Goal: Task Accomplishment & Management: Manage account settings

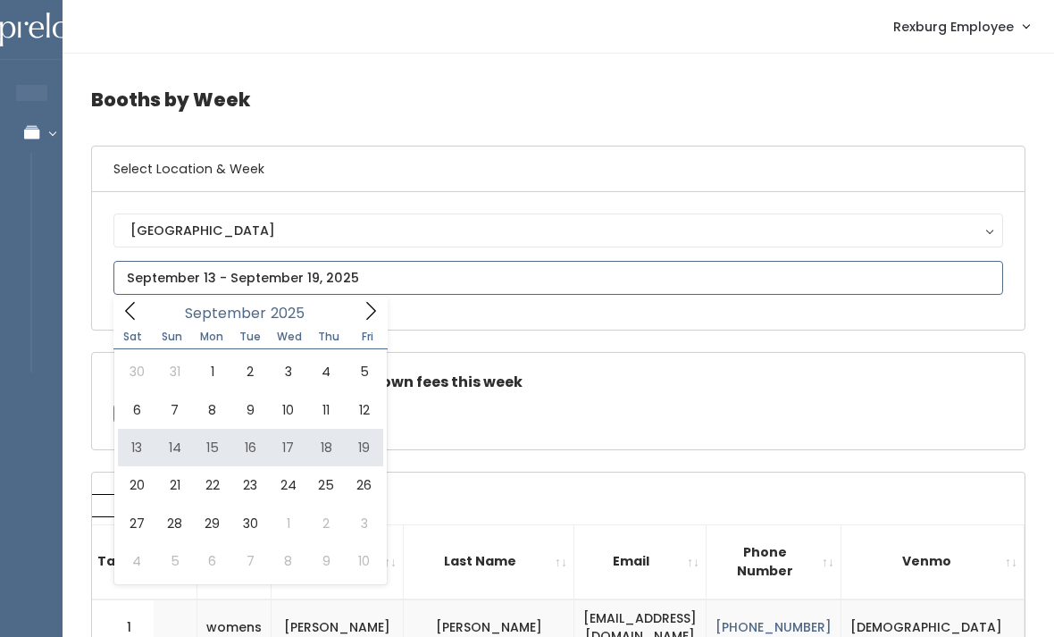
type input "September 13 to September 19"
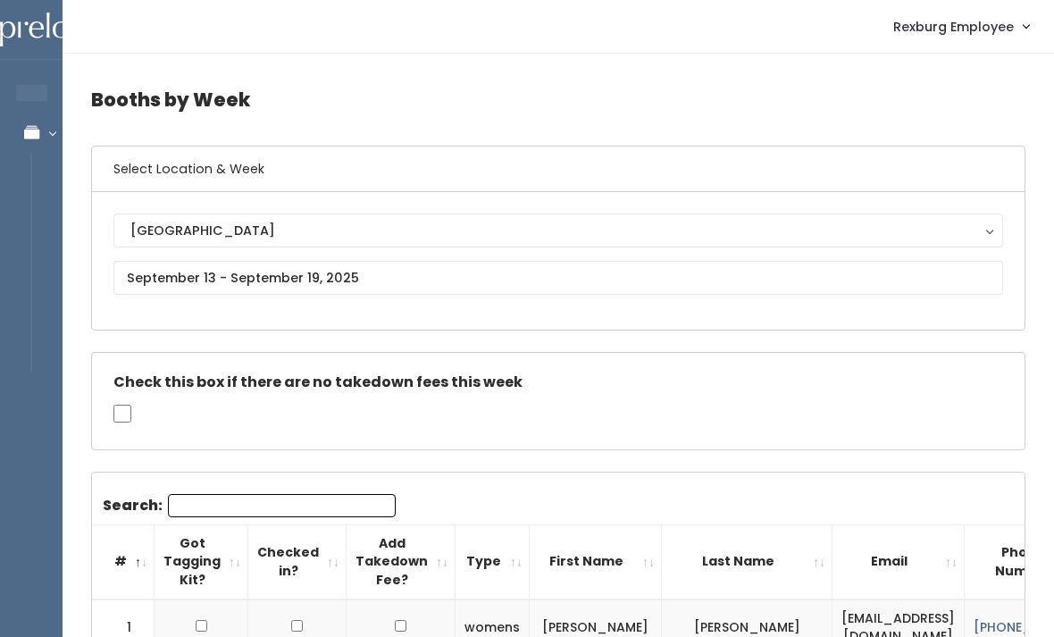
click at [265, 446] on div "Check this box if there are no takedown fees this week" at bounding box center [558, 401] width 933 height 96
click at [220, 505] on input "Search:" at bounding box center [282, 505] width 228 height 23
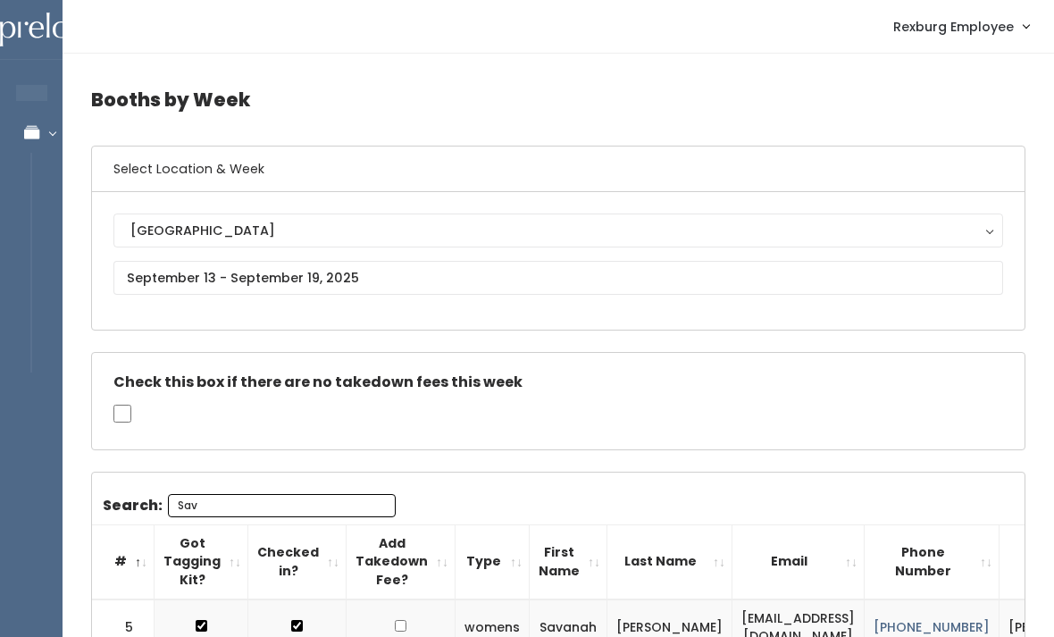
type input "Sav"
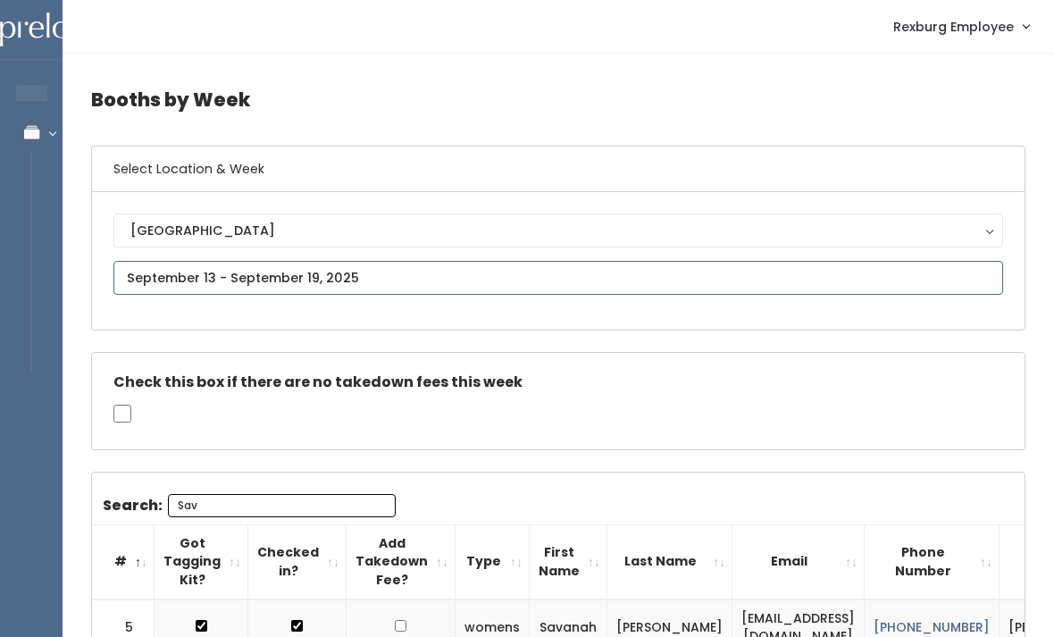
click at [231, 268] on input "text" at bounding box center [558, 278] width 890 height 34
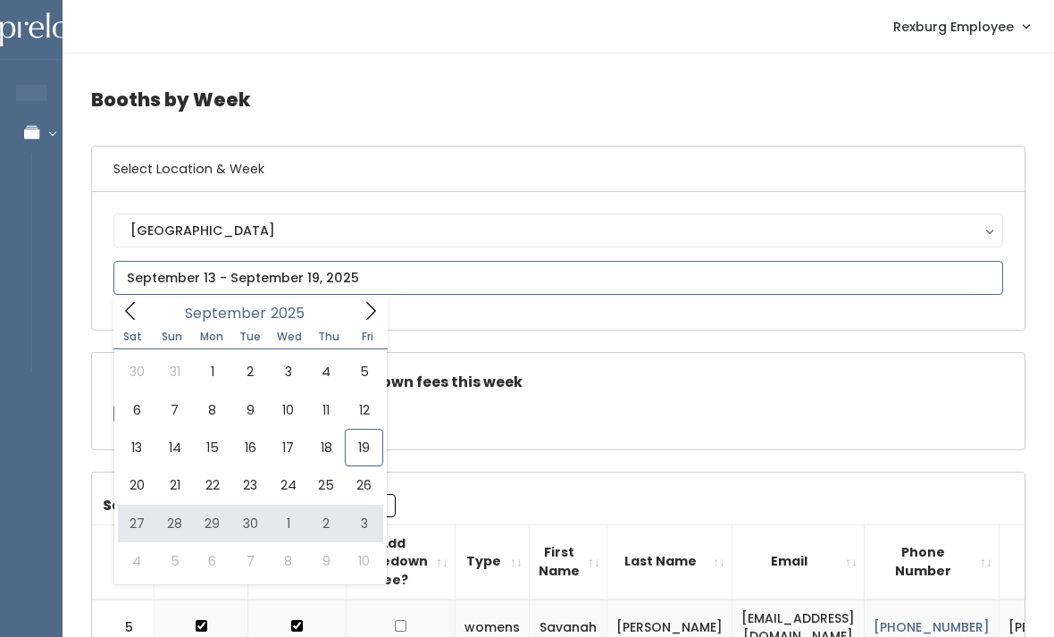
type input "September 27 to October 3"
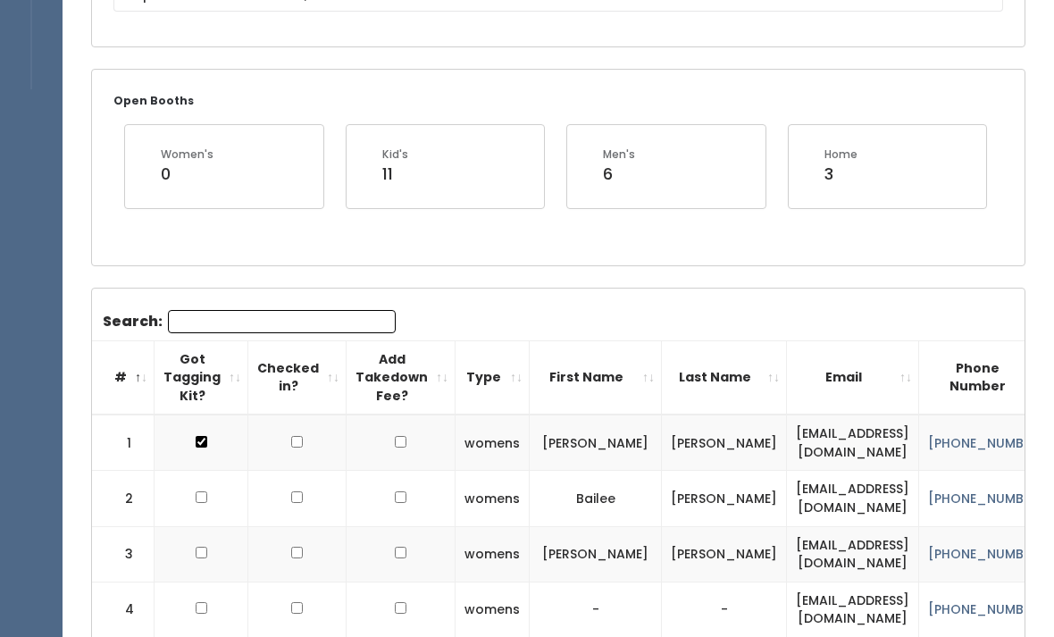
scroll to position [383, 0]
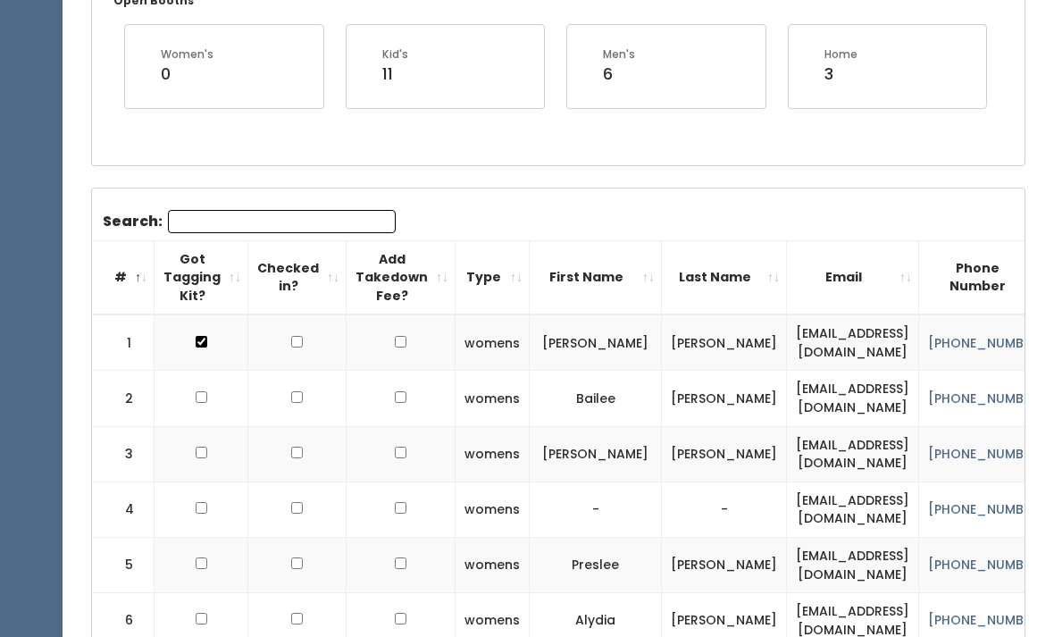
click at [206, 226] on input "Search:" at bounding box center [282, 221] width 228 height 23
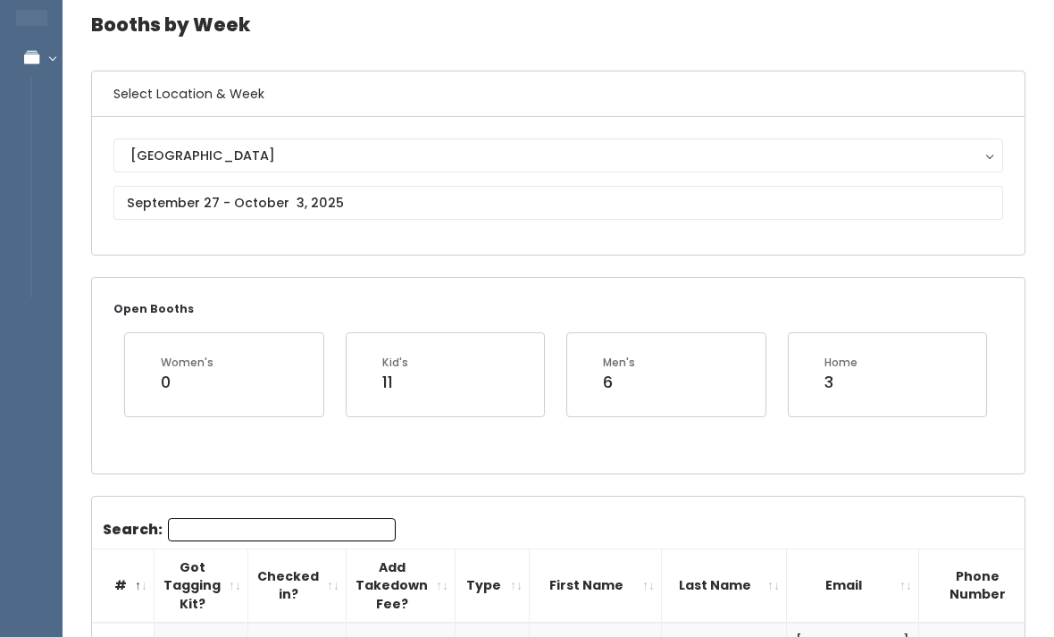
scroll to position [66, 0]
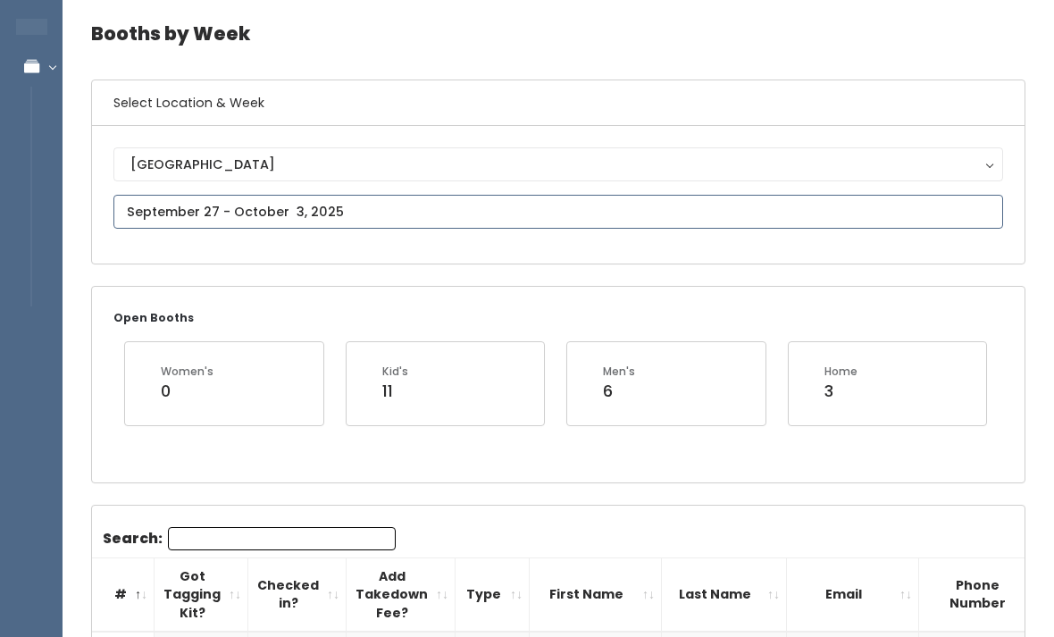
click at [167, 198] on input "text" at bounding box center [558, 212] width 890 height 34
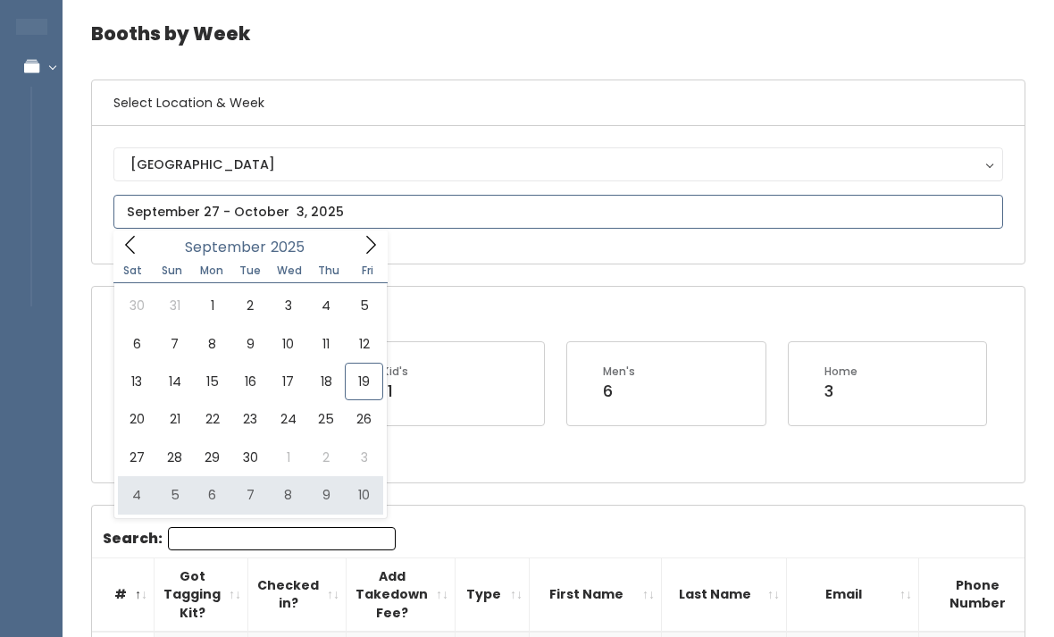
type input "October 4 to October 10"
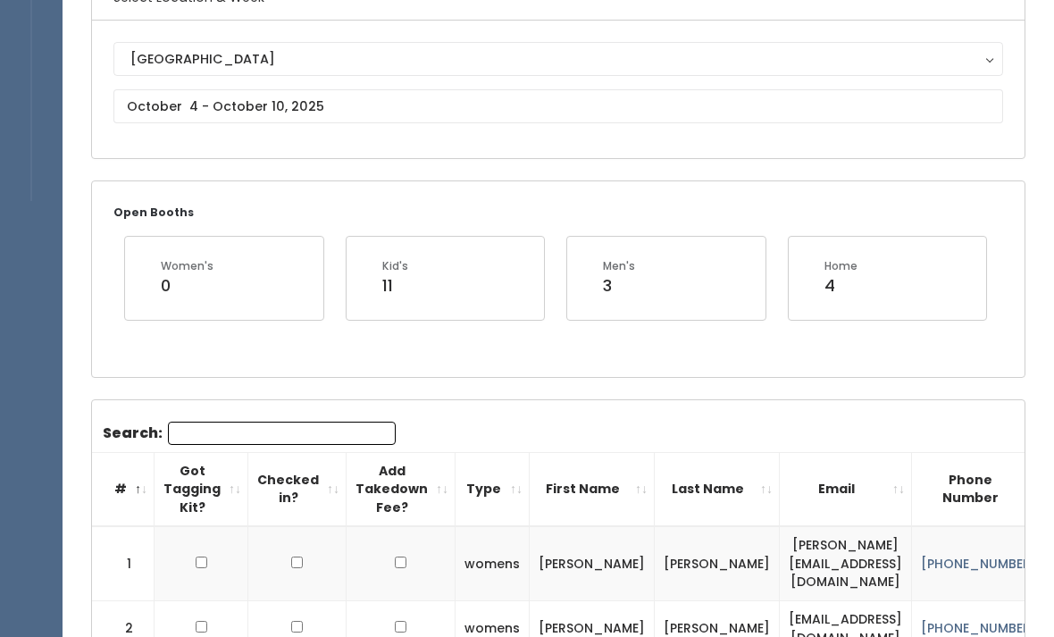
scroll to position [187, 0]
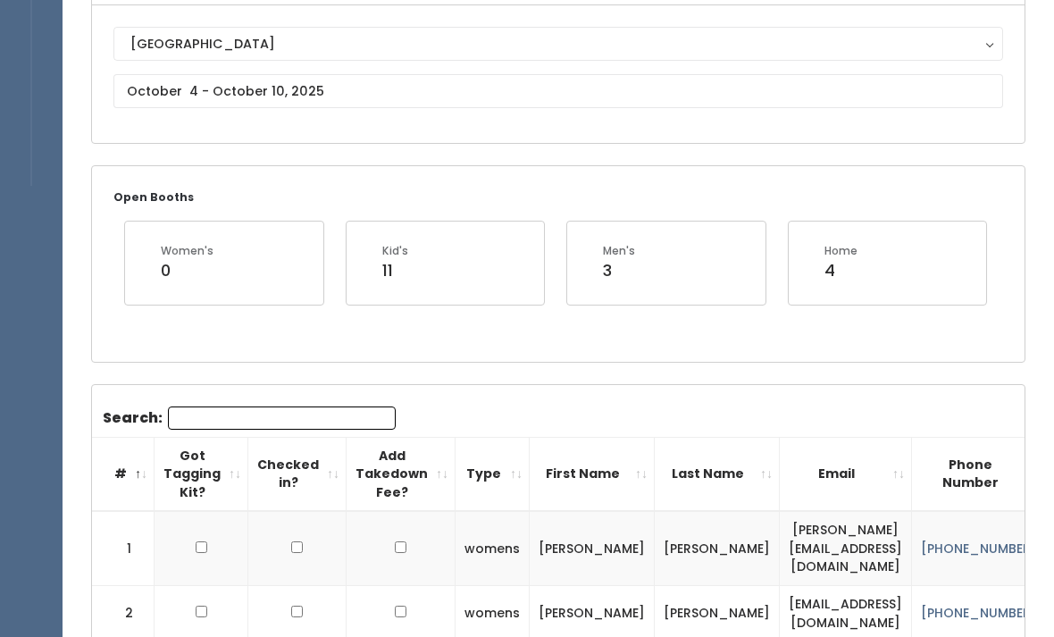
click at [226, 426] on input "Search:" at bounding box center [282, 417] width 228 height 23
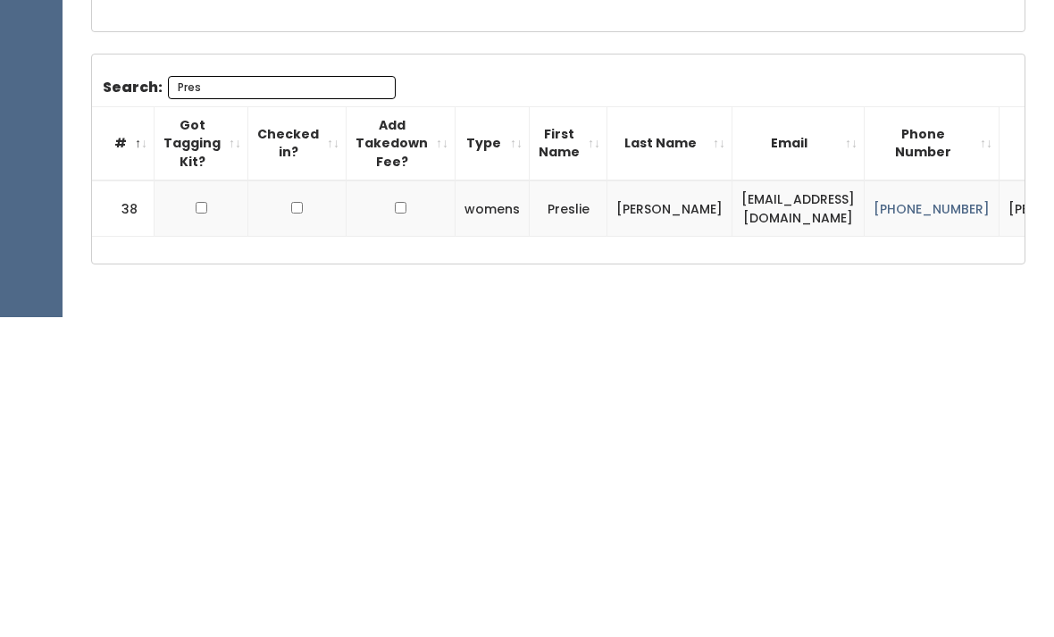
scroll to position [200, 0]
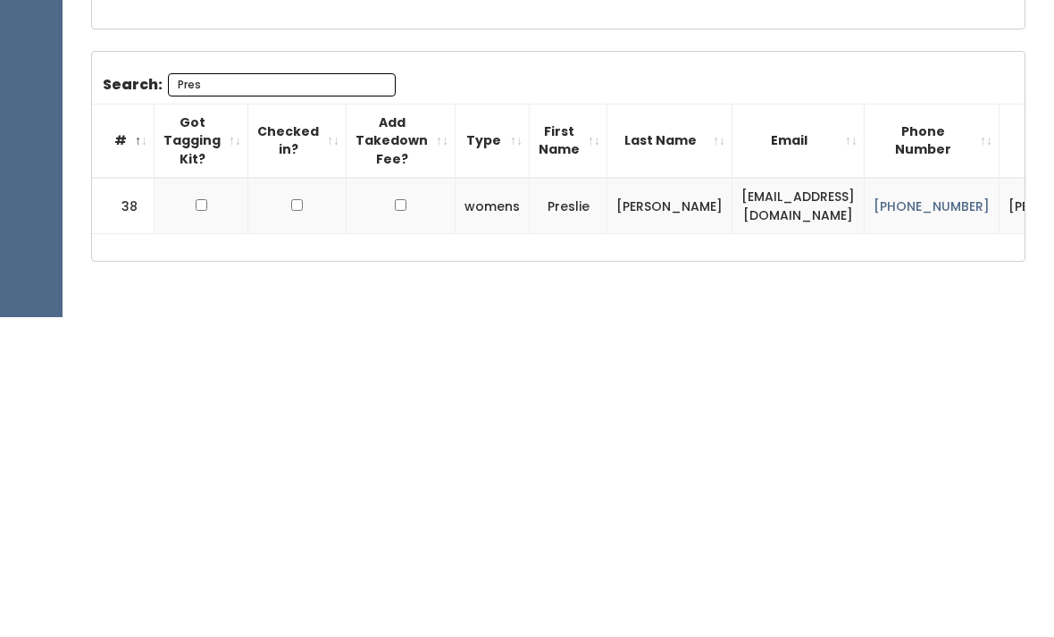
type input "Pres"
click at [200, 519] on input "checkbox" at bounding box center [202, 525] width 12 height 12
checkbox input "true"
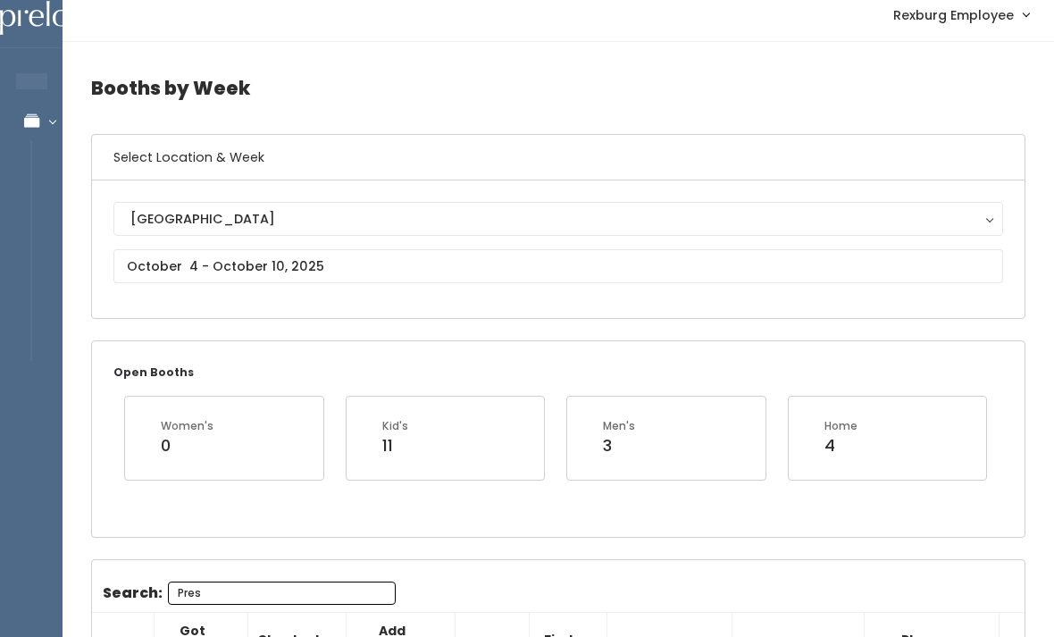
scroll to position [42, 0]
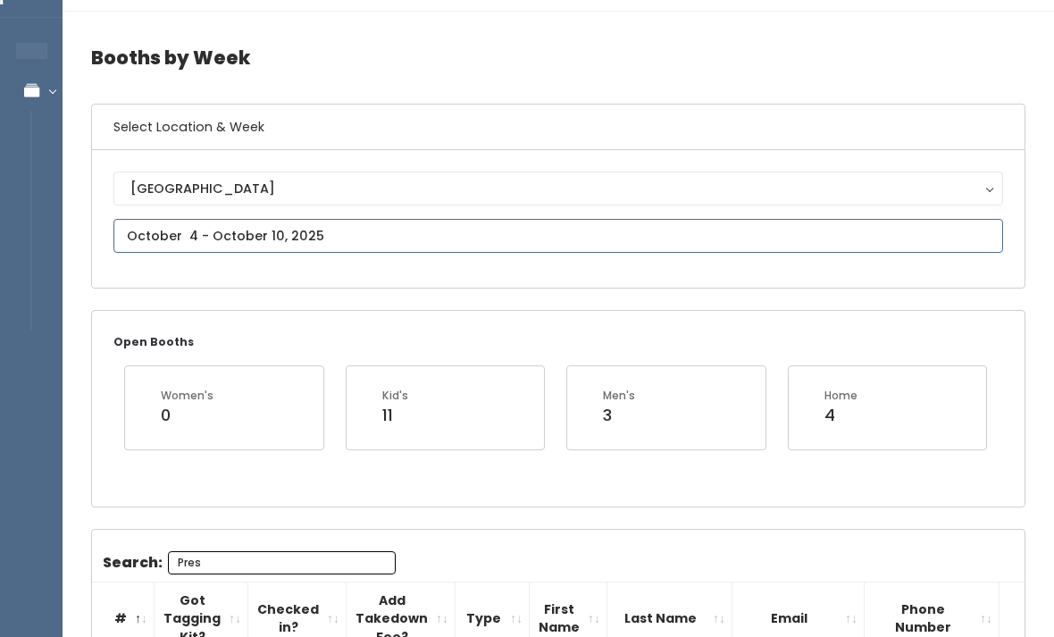
click at [279, 228] on input "text" at bounding box center [558, 236] width 890 height 34
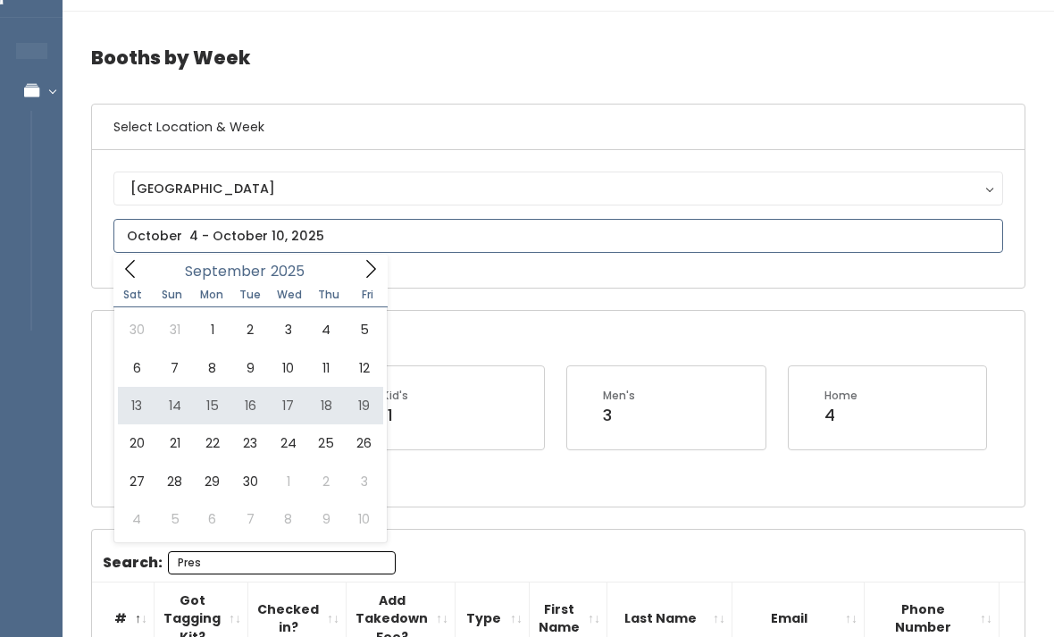
type input "[DATE] to [DATE]"
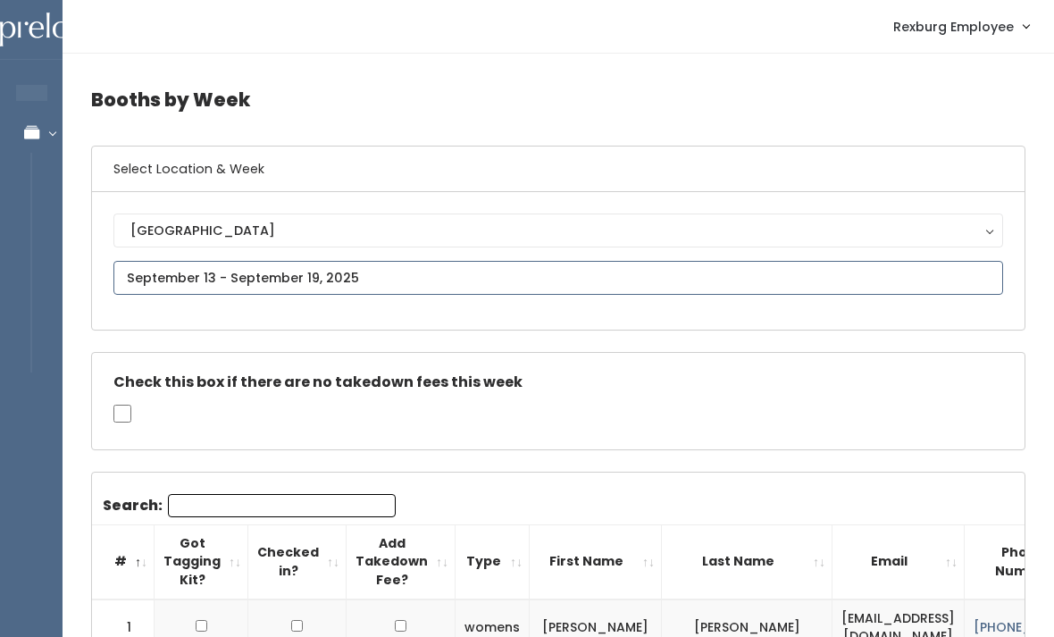
click at [438, 271] on input "text" at bounding box center [558, 278] width 890 height 34
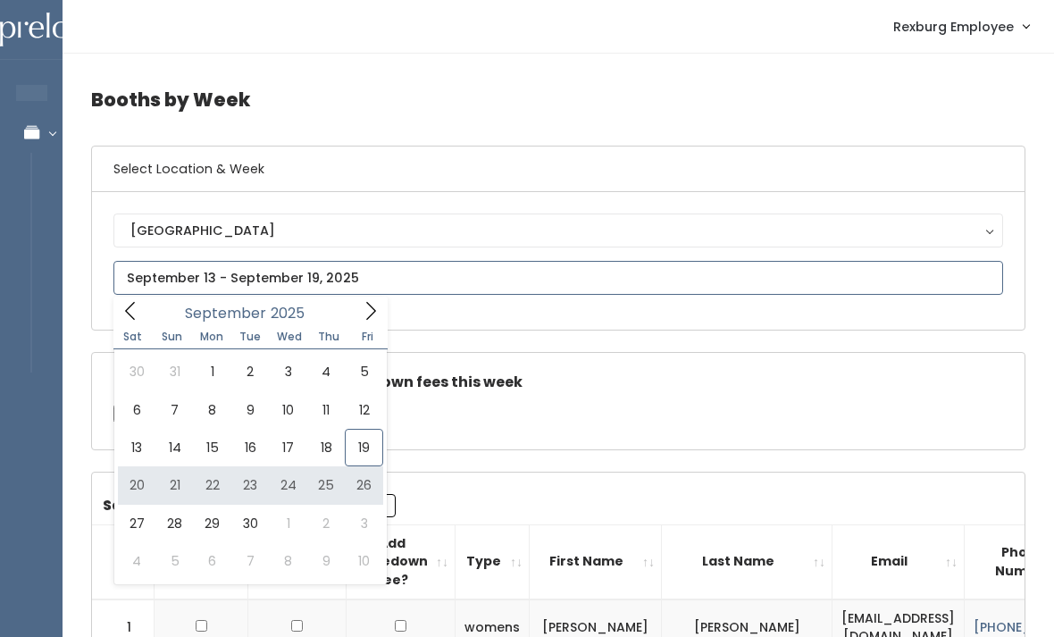
type input "[DATE] to [DATE]"
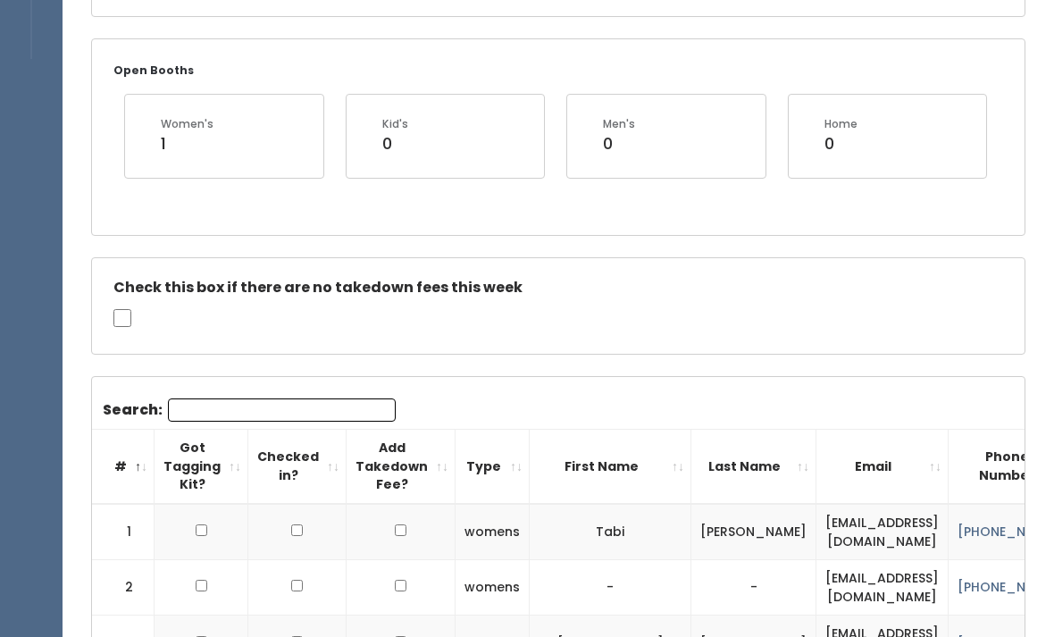
scroll to position [311, 0]
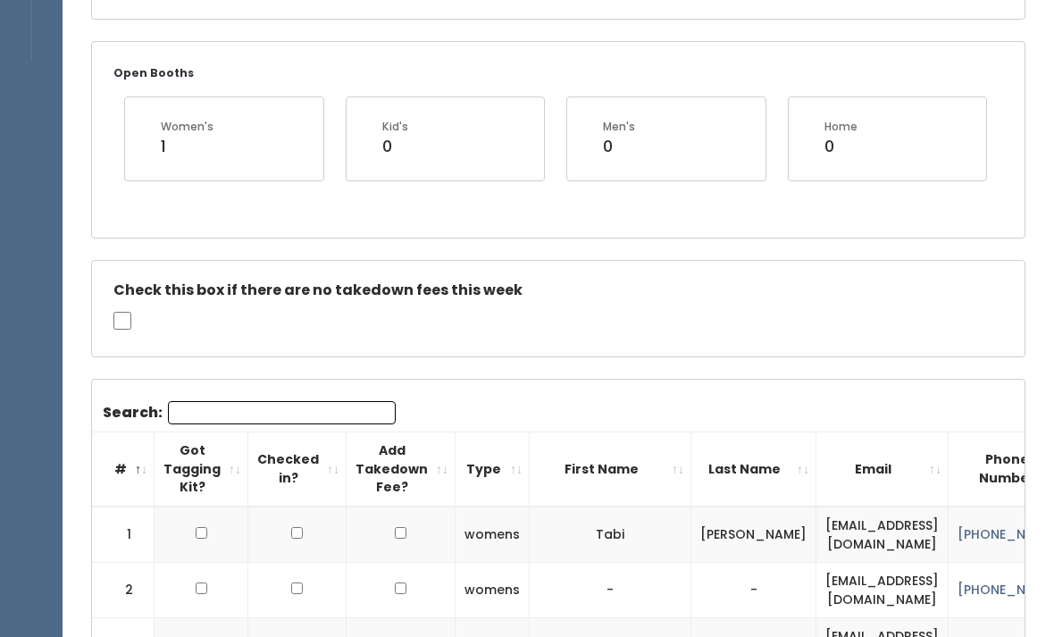
click at [284, 419] on input "Search:" at bounding box center [282, 412] width 228 height 23
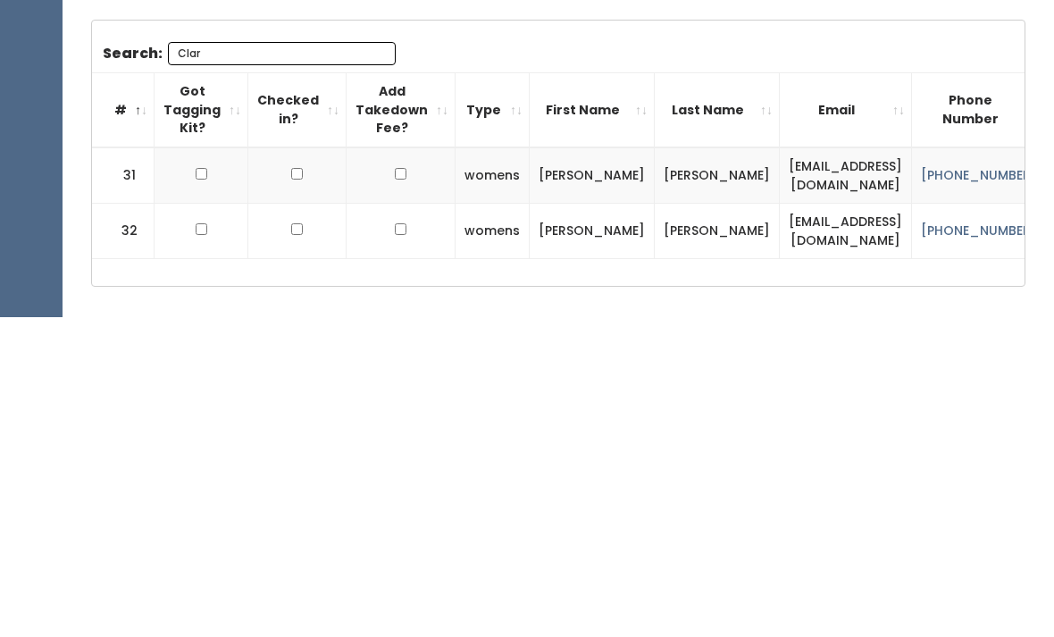
scroll to position [418, 0]
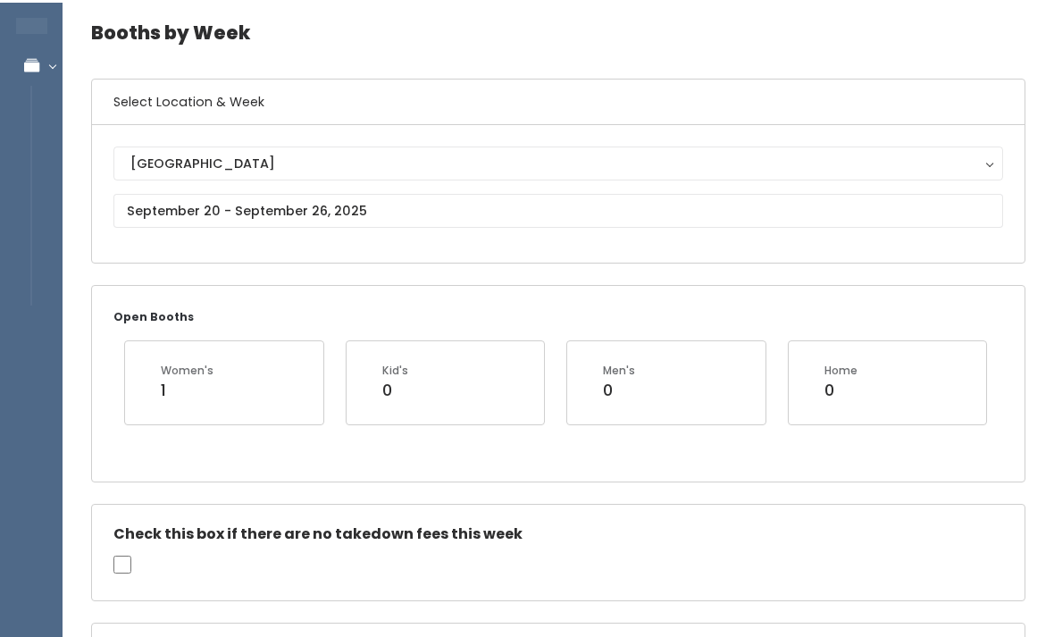
type input "Clar"
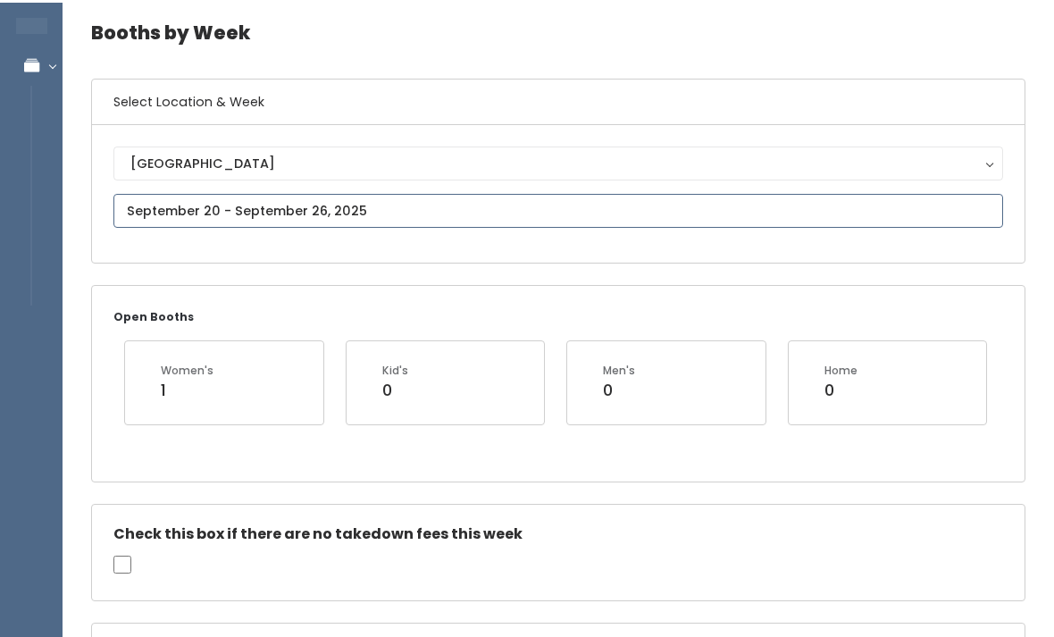
click at [185, 198] on input "text" at bounding box center [558, 208] width 890 height 34
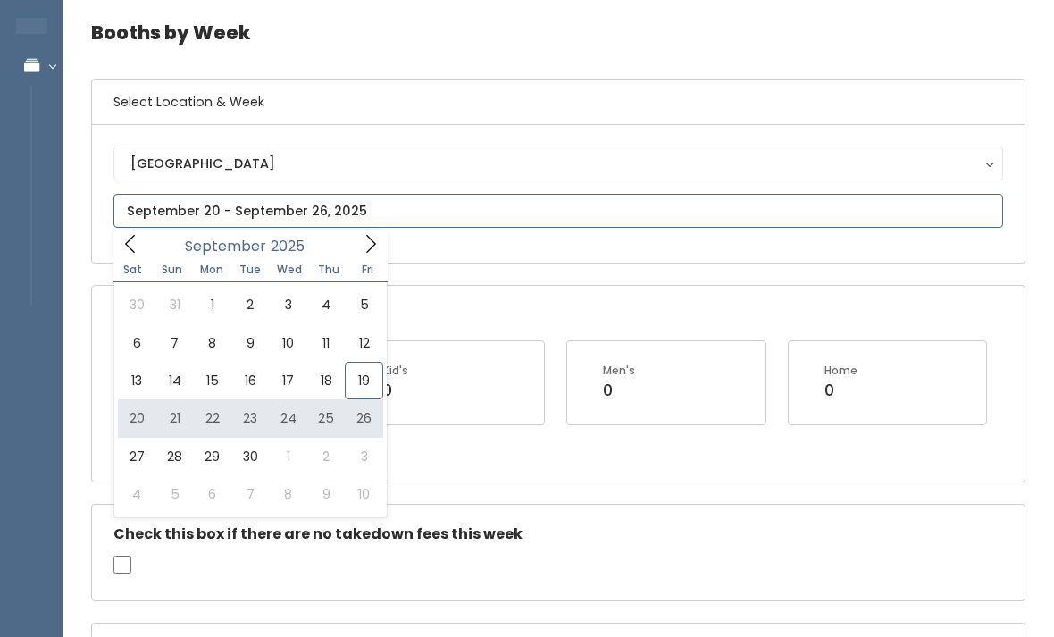
type input "[DATE] to [DATE]"
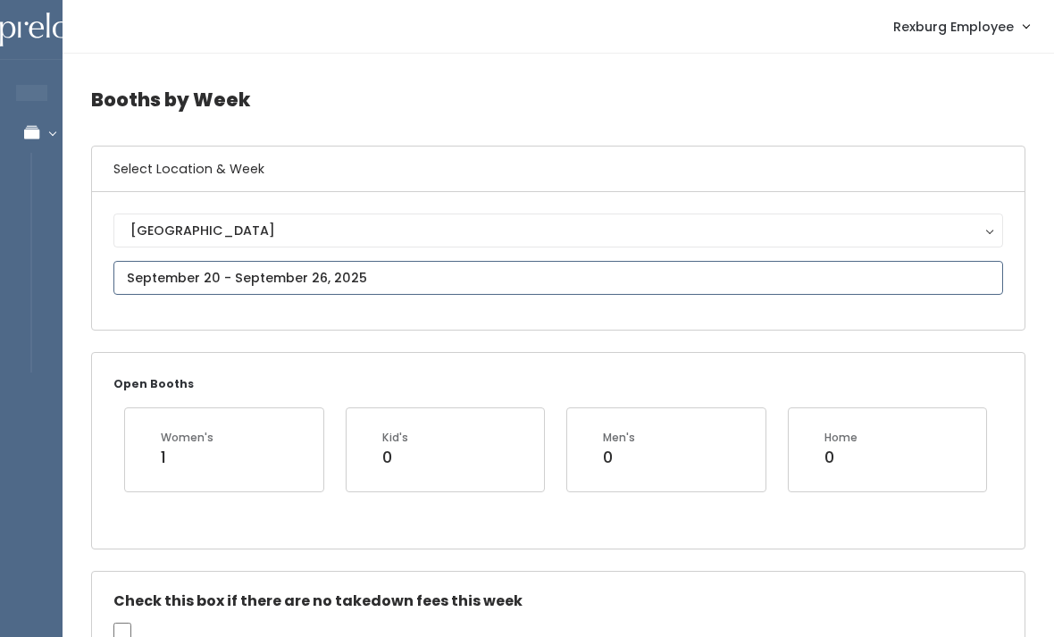
click at [172, 270] on input "text" at bounding box center [558, 278] width 890 height 34
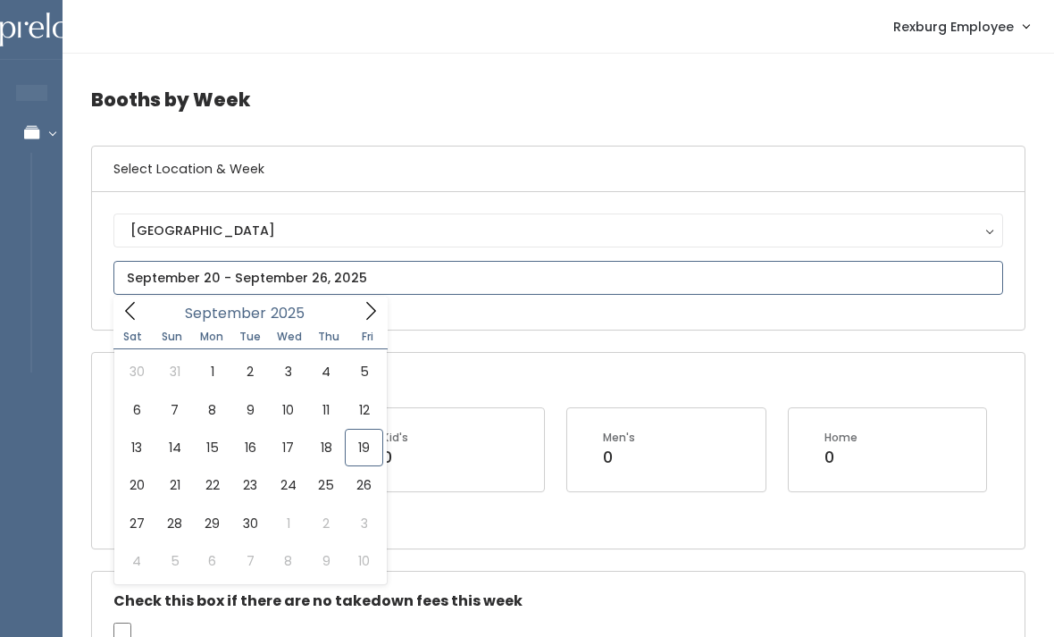
type input "[DATE] to [DATE]"
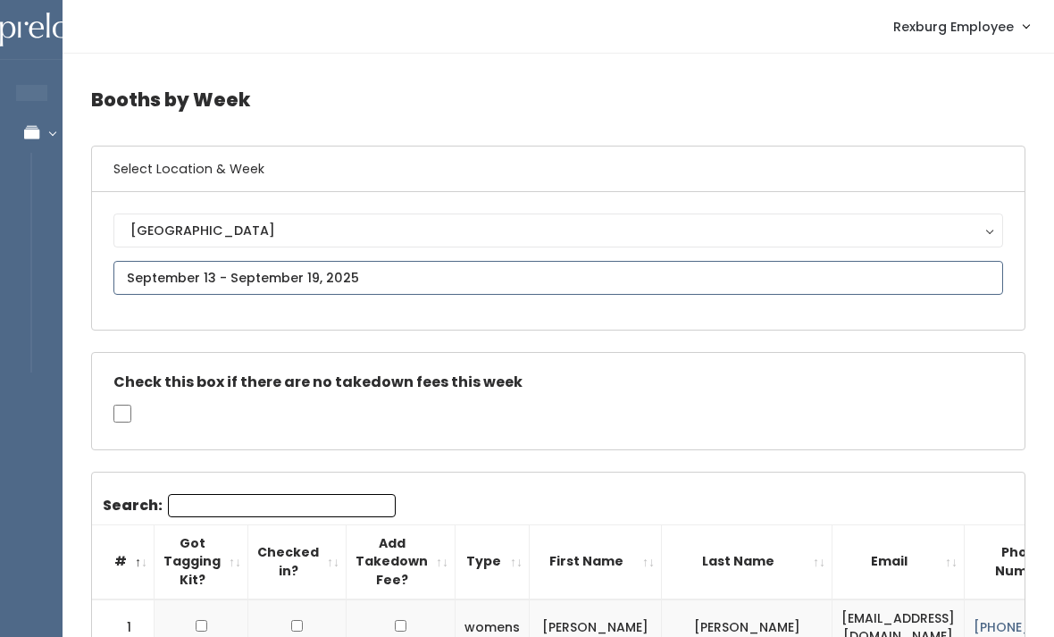
click at [457, 281] on input "text" at bounding box center [558, 278] width 890 height 34
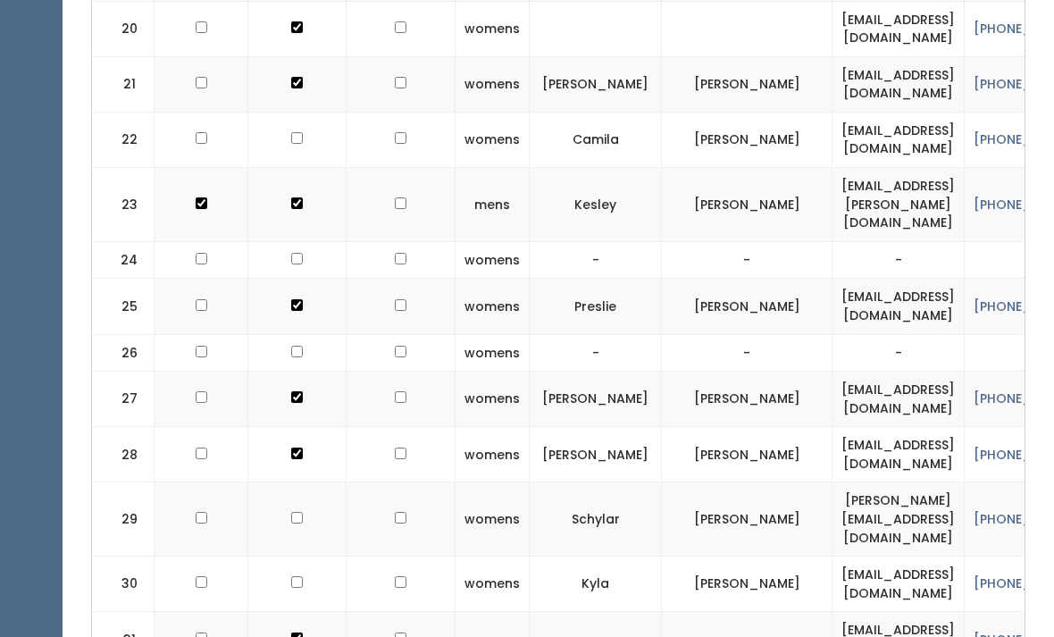
click at [395, 392] on input "checkbox" at bounding box center [401, 398] width 12 height 12
checkbox input "true"
click at [395, 448] on input "checkbox" at bounding box center [401, 454] width 12 height 12
checkbox input "true"
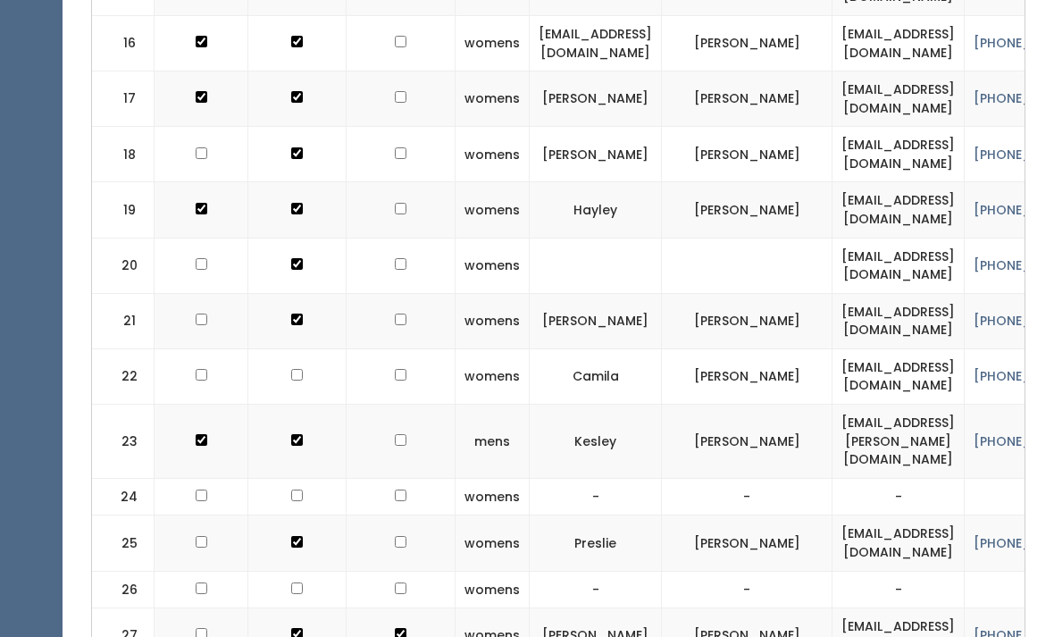
scroll to position [1414, 0]
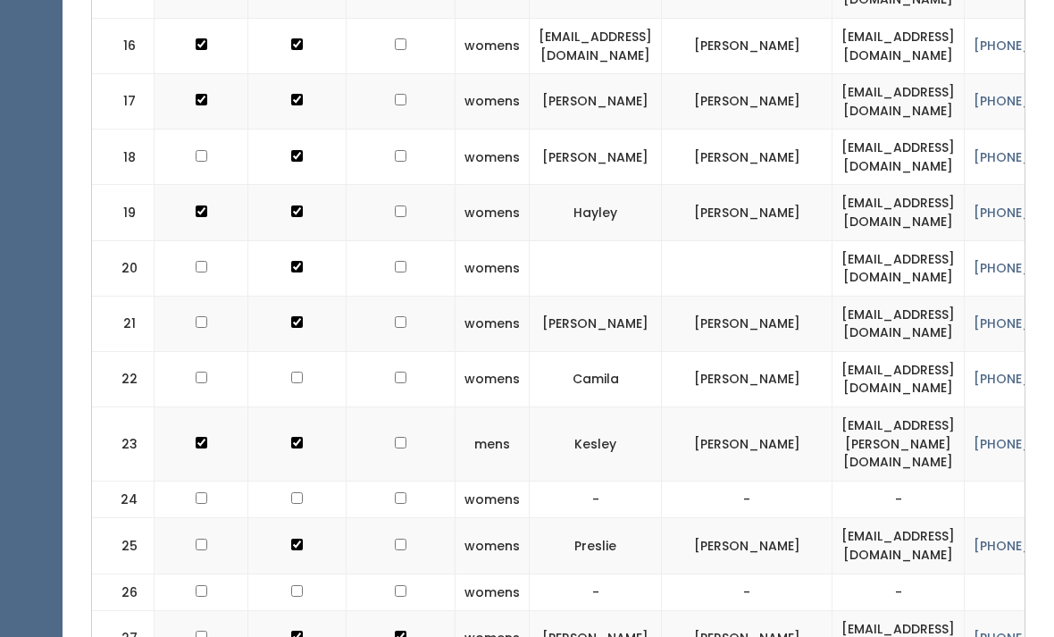
click at [395, 261] on input "checkbox" at bounding box center [401, 267] width 12 height 12
checkbox input "true"
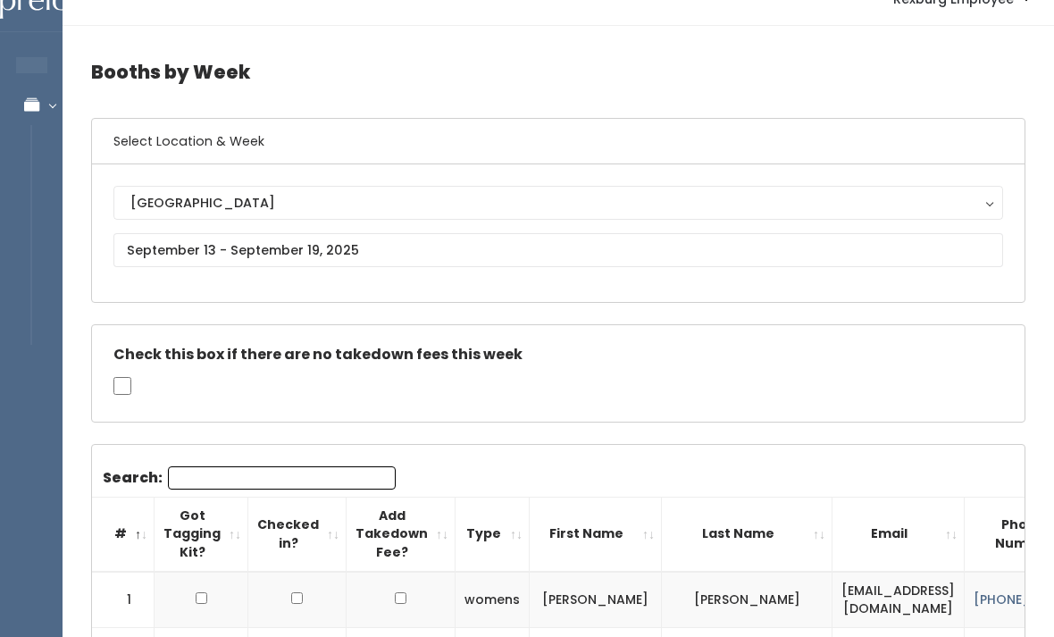
scroll to position [28, 0]
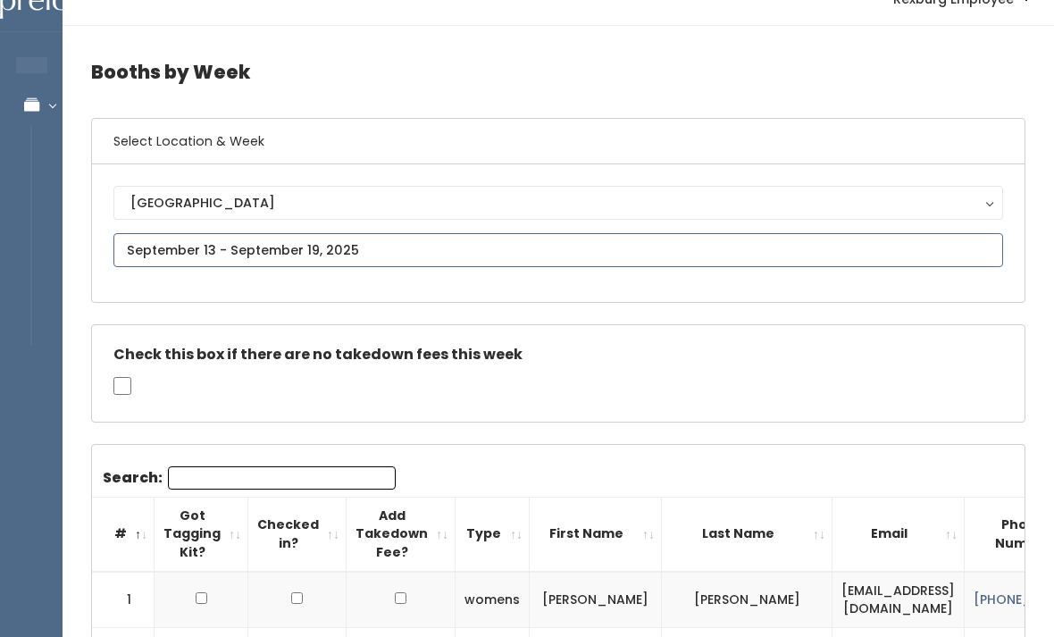
click at [380, 251] on input "text" at bounding box center [558, 250] width 890 height 34
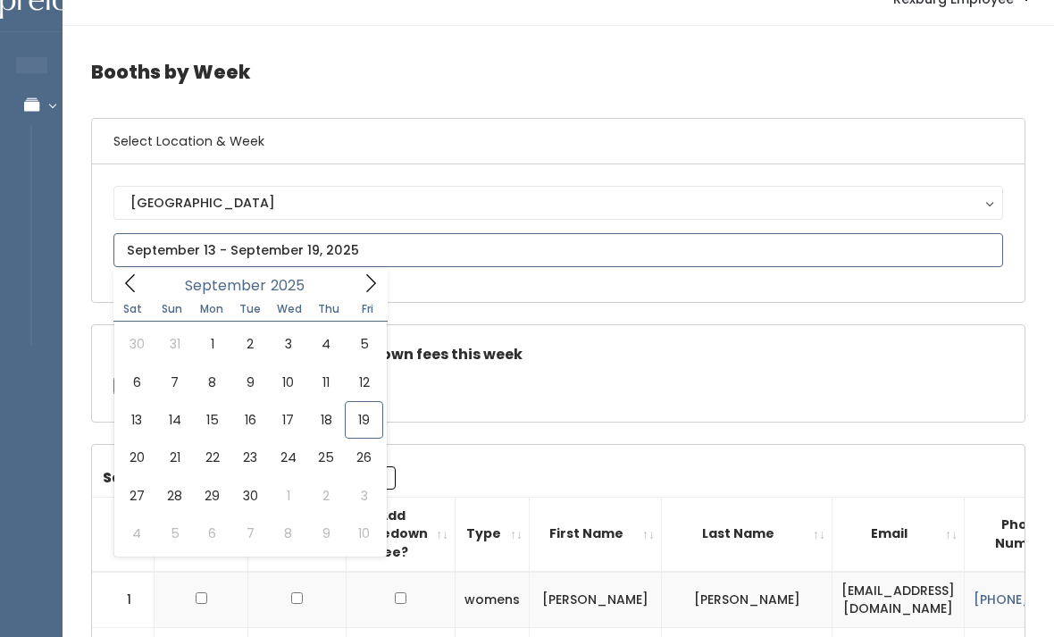
type input "September 20 to September 26"
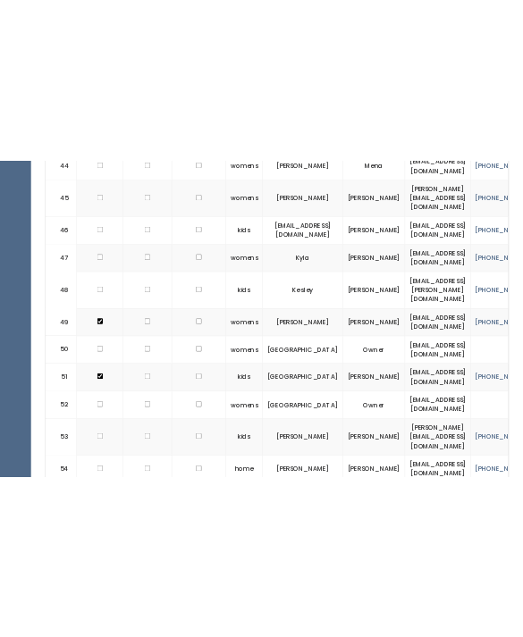
scroll to position [3306, 0]
